Goal: Information Seeking & Learning: Learn about a topic

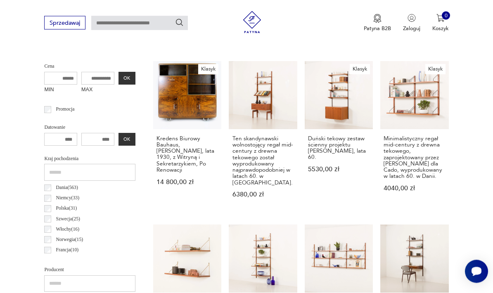
scroll to position [281, 0]
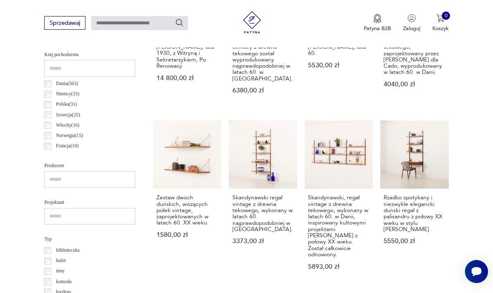
click at [322, 213] on h3 "Skandynawski, regał vintage z drewna tekowego, wykonany w latach 60. w Danii, i…" at bounding box center [338, 225] width 61 height 63
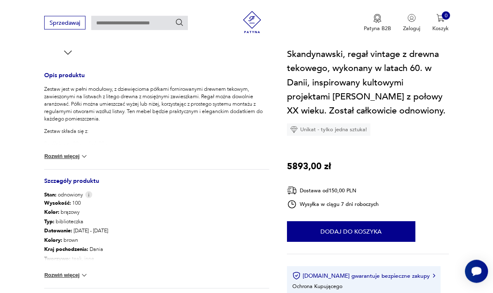
scroll to position [317, 0]
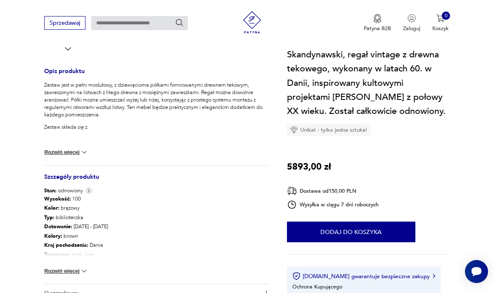
click at [55, 267] on button "Rozwiń więcej" at bounding box center [66, 271] width 44 height 8
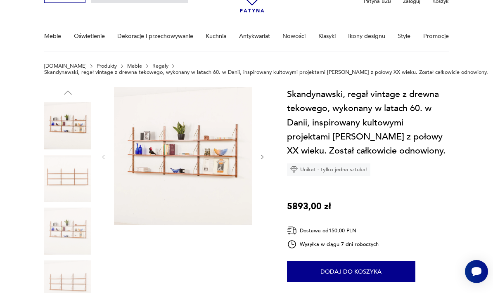
scroll to position [0, 0]
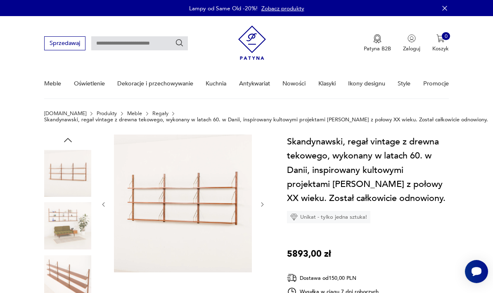
click at [52, 233] on img at bounding box center [67, 226] width 47 height 47
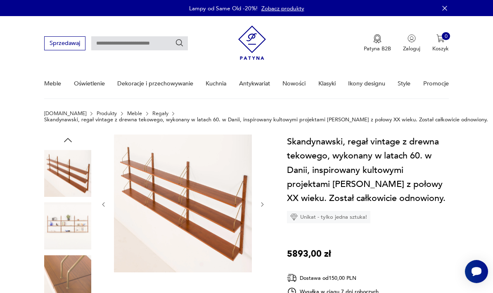
click at [57, 178] on img at bounding box center [67, 173] width 47 height 47
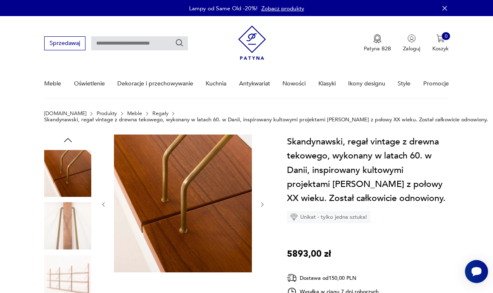
click at [60, 184] on img at bounding box center [67, 173] width 47 height 47
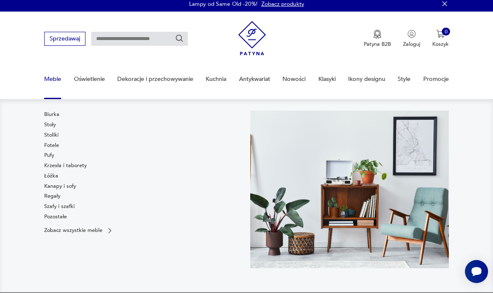
click at [59, 116] on link "Biurka" at bounding box center [51, 114] width 15 height 7
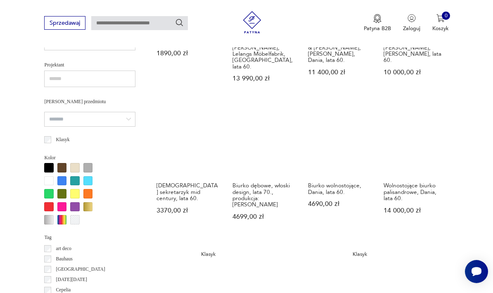
scroll to position [587, 0]
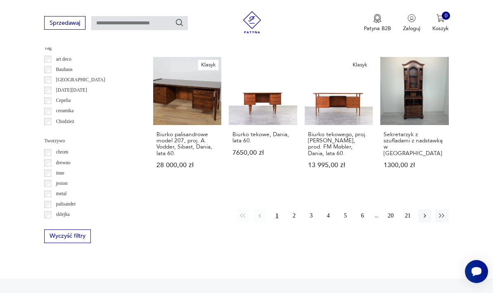
click at [424, 212] on icon "button" at bounding box center [424, 215] width 7 height 7
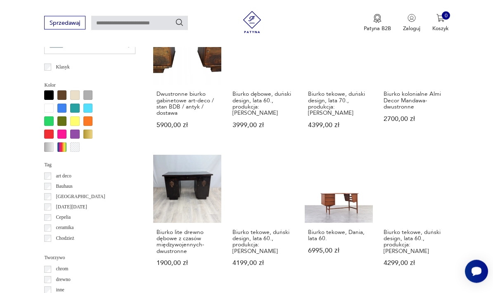
scroll to position [610, 0]
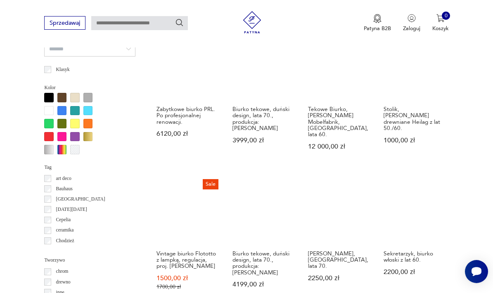
scroll to position [590, 0]
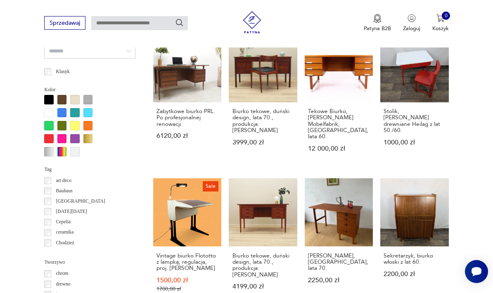
click at [186, 114] on h3 "Zabytkowe biurko PRL. Po profesjonalnej renowacji." at bounding box center [186, 117] width 61 height 19
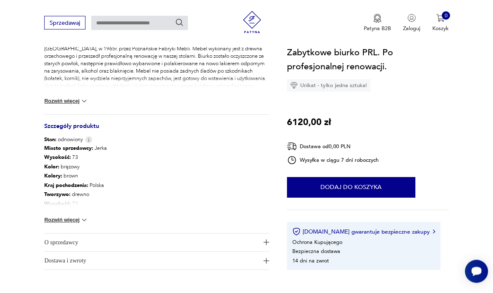
scroll to position [362, 0]
click at [78, 220] on button "Rozwiń więcej" at bounding box center [66, 220] width 44 height 8
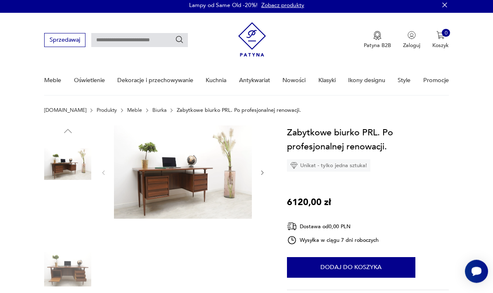
scroll to position [0, 0]
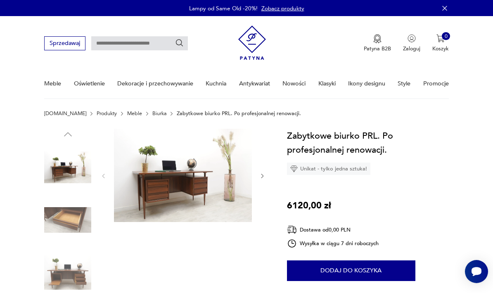
click at [286, 12] on link "Zobacz produkty" at bounding box center [282, 9] width 43 height 8
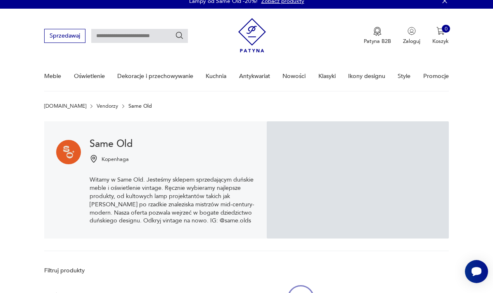
scroll to position [147, 0]
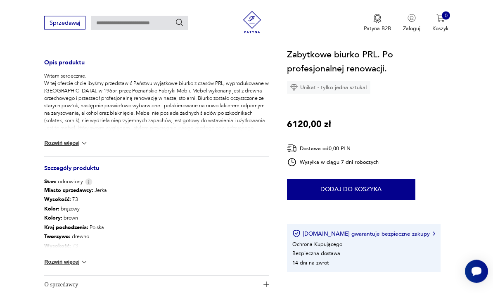
scroll to position [320, 0]
click at [63, 263] on button "Rozwiń więcej" at bounding box center [66, 262] width 44 height 8
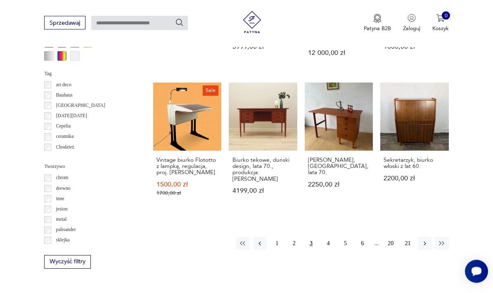
scroll to position [687, 0]
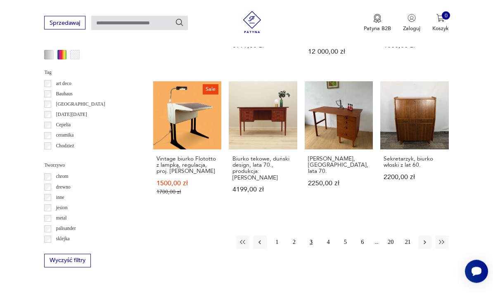
click at [428, 239] on icon "button" at bounding box center [424, 242] width 7 height 7
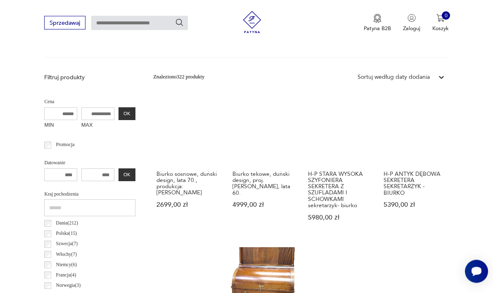
scroll to position [246, 0]
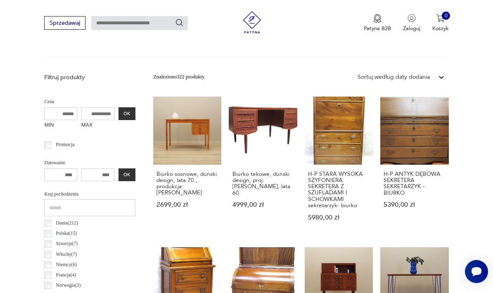
click at [259, 181] on h3 "Biurko tekowe, duński design, proj. J. Svenstrup, Dania, lata 60." at bounding box center [262, 183] width 61 height 25
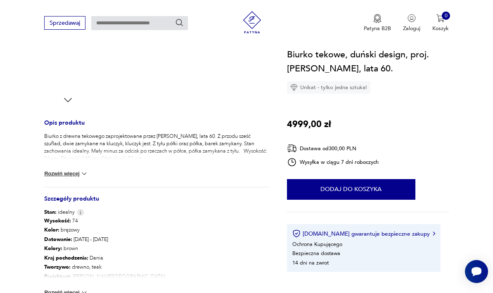
scroll to position [286, 0]
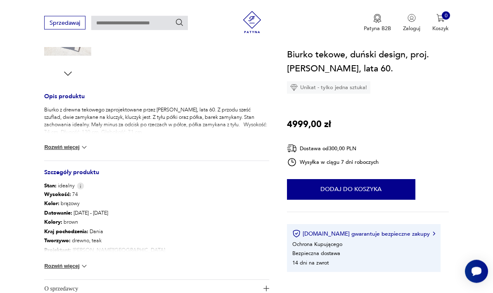
click at [84, 259] on div "Wysokość : 74 Kolor: brązowy Datowanie : 1960 - 1969 Kolory : brown Kraj pochod…" at bounding box center [156, 235] width 225 height 90
click at [79, 259] on div "Wysokość : 74 Kolor: brązowy Datowanie : 1960 - 1969 Kolory : brown Kraj pochod…" at bounding box center [156, 235] width 225 height 90
click at [75, 262] on button "Rozwiń więcej" at bounding box center [66, 266] width 44 height 8
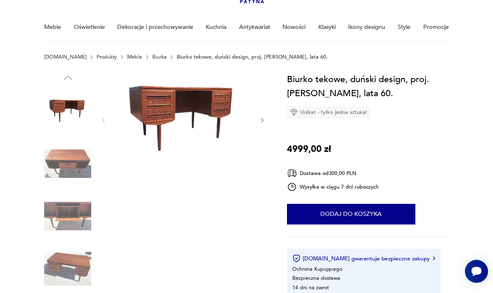
scroll to position [51, 0]
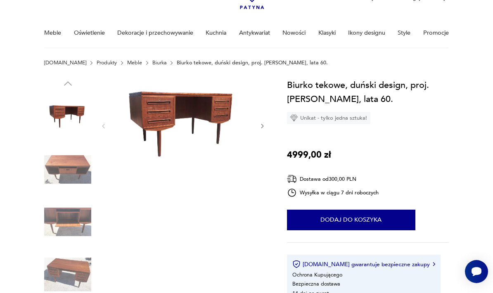
click at [148, 108] on img at bounding box center [183, 125] width 138 height 95
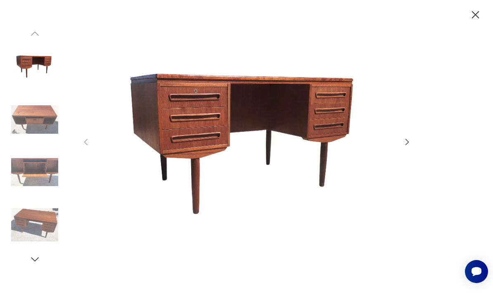
click at [33, 132] on img at bounding box center [34, 119] width 47 height 47
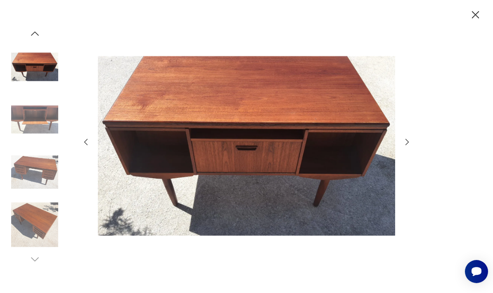
click at [31, 186] on img at bounding box center [34, 172] width 47 height 47
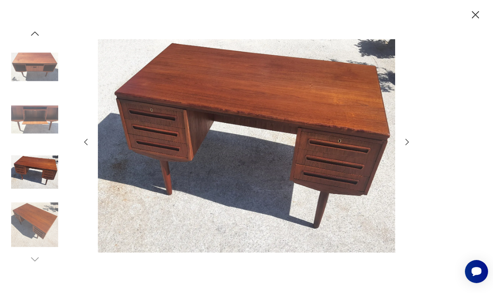
click at [470, 15] on icon "button" at bounding box center [475, 14] width 13 height 13
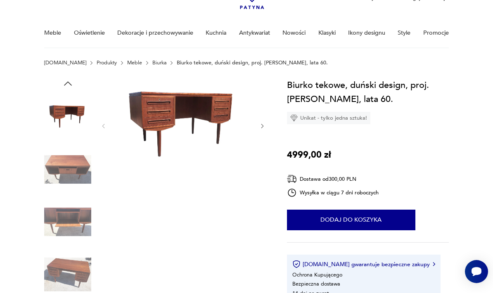
click at [52, 113] on img at bounding box center [67, 116] width 47 height 47
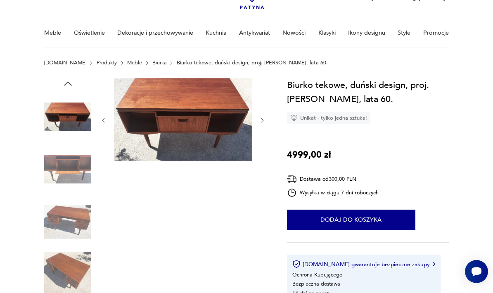
click at [59, 233] on img at bounding box center [67, 222] width 47 height 47
click at [61, 274] on img at bounding box center [67, 274] width 47 height 47
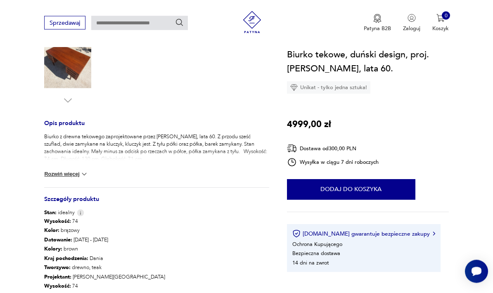
scroll to position [260, 0]
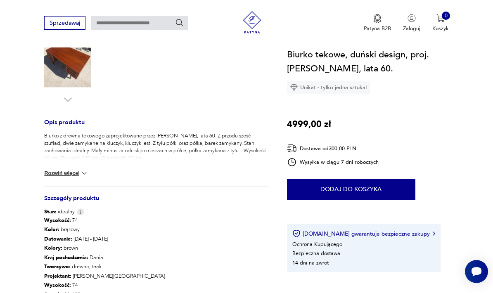
click at [58, 173] on button "Rozwiń więcej" at bounding box center [66, 173] width 44 height 8
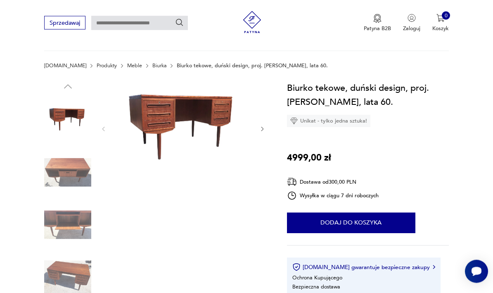
scroll to position [0, 0]
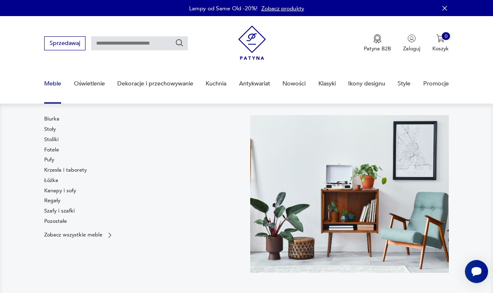
click at [44, 214] on link "Szafy i szafki" at bounding box center [59, 210] width 31 height 7
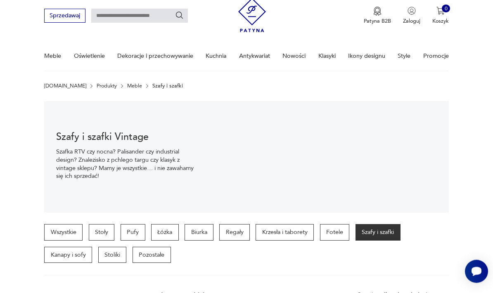
scroll to position [27, 0]
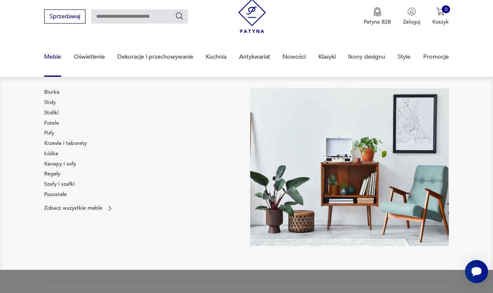
click at [46, 104] on link "Stoły" at bounding box center [50, 102] width 12 height 7
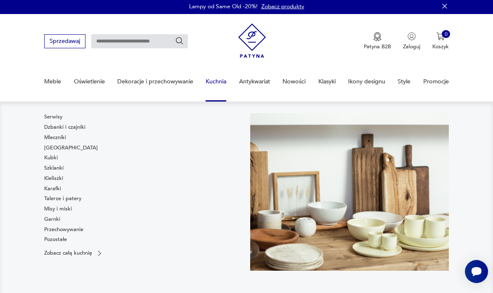
scroll to position [5, 0]
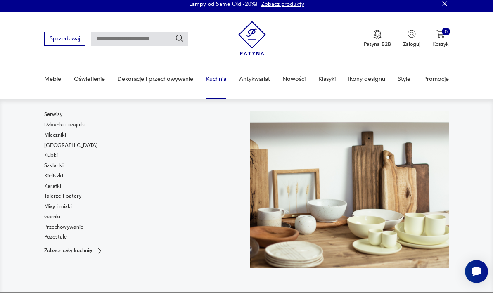
click at [50, 229] on link "Przechowywanie" at bounding box center [63, 226] width 39 height 7
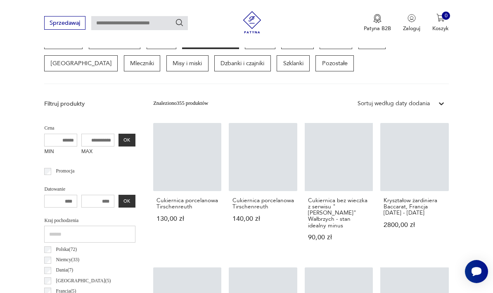
scroll to position [228, 0]
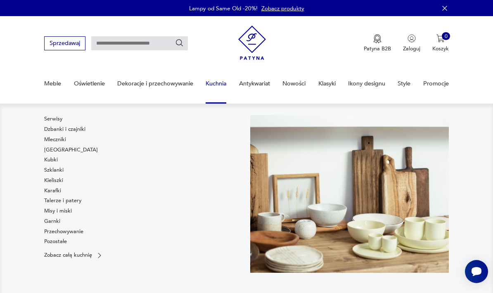
click at [47, 244] on link "Pozostałe" at bounding box center [55, 241] width 23 height 7
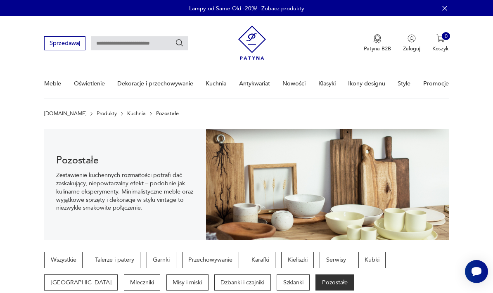
click at [329, 86] on link "Klasyki" at bounding box center [326, 83] width 17 height 28
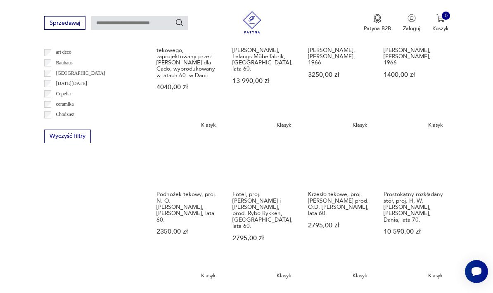
scroll to position [298, 0]
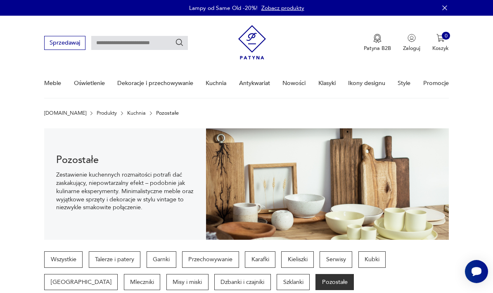
scroll to position [9, 0]
